Goal: Task Accomplishment & Management: Complete application form

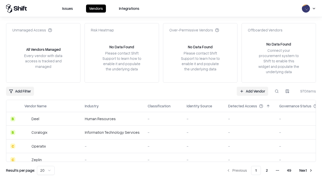
click at [252, 91] on link "Add Vendor" at bounding box center [251, 91] width 31 height 9
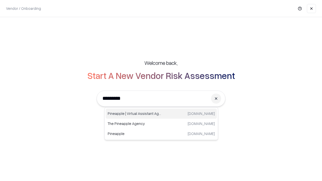
click at [161, 114] on div "Pineapple | Virtual Assistant Agency [DOMAIN_NAME]" at bounding box center [161, 114] width 111 height 10
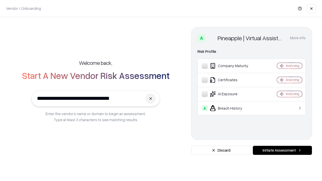
type input "**********"
click at [282, 150] on button "Initiate Assessment" at bounding box center [282, 150] width 59 height 9
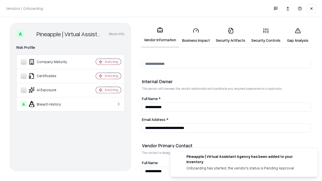
scroll to position [260, 0]
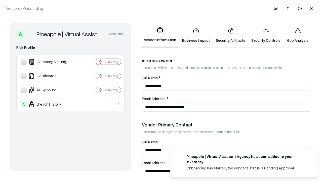
click at [196, 35] on link "Business Impact" at bounding box center [196, 35] width 34 height 23
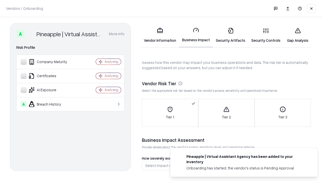
click at [230, 35] on link "Security Artifacts" at bounding box center [230, 35] width 35 height 23
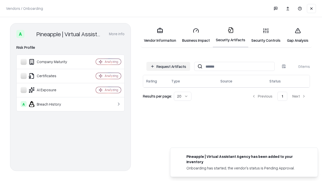
click at [168, 66] on button "Request Artifacts" at bounding box center [168, 66] width 44 height 9
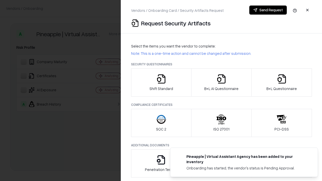
click at [161, 82] on icon "button" at bounding box center [161, 79] width 10 height 10
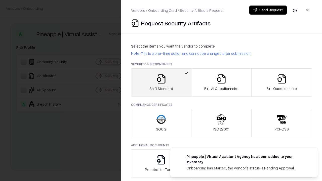
click at [268, 10] on button "Send Request" at bounding box center [267, 10] width 37 height 9
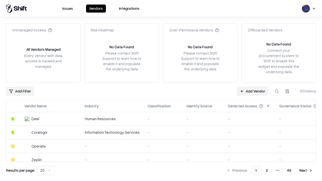
click at [276, 91] on button at bounding box center [276, 91] width 9 height 9
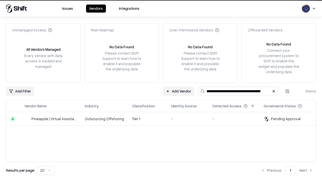
type input "**********"
click at [164, 119] on td "Tier 1" at bounding box center [147, 119] width 39 height 14
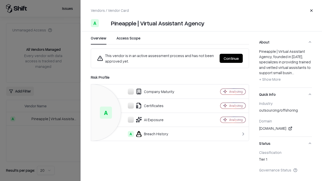
click at [231, 58] on button "Continue" at bounding box center [230, 58] width 23 height 9
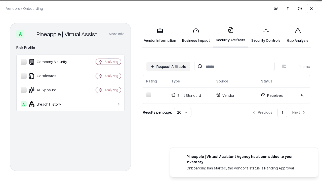
click at [297, 35] on link "Gap Analysis" at bounding box center [297, 35] width 28 height 23
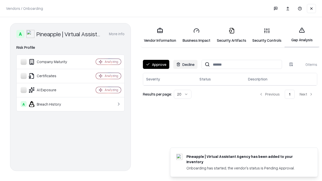
click at [156, 64] on button "Approve" at bounding box center [156, 64] width 26 height 9
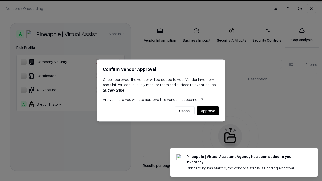
click at [208, 111] on button "Approve" at bounding box center [207, 110] width 22 height 9
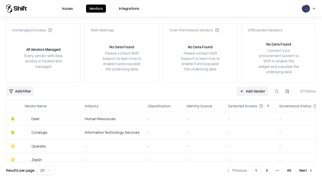
type input "**********"
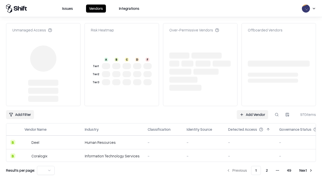
click at [252, 135] on td "-" at bounding box center [249, 142] width 51 height 14
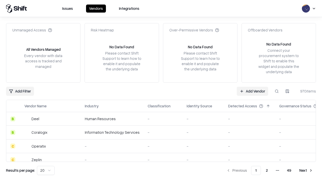
click at [252, 91] on link "Add Vendor" at bounding box center [251, 91] width 31 height 9
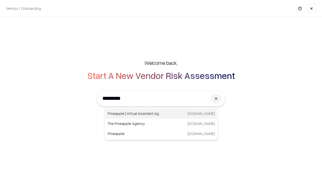
click at [161, 114] on div "Pineapple | Virtual Assistant Agency [DOMAIN_NAME]" at bounding box center [161, 114] width 111 height 10
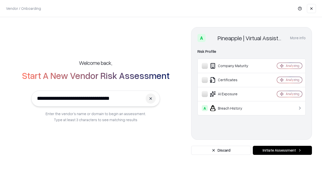
type input "**********"
click at [282, 150] on button "Initiate Assessment" at bounding box center [282, 150] width 59 height 9
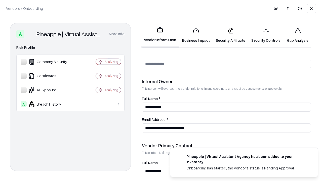
scroll to position [260, 0]
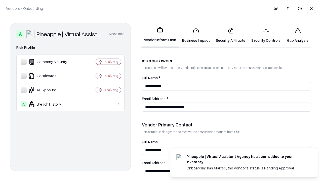
click at [297, 35] on link "Gap Analysis" at bounding box center [297, 35] width 28 height 23
